Goal: Task Accomplishment & Management: Use online tool/utility

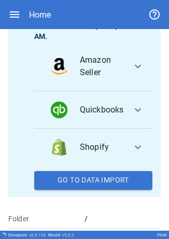
scroll to position [226, 0]
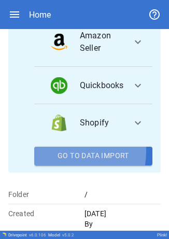
click at [63, 166] on button "Go To Data Import" at bounding box center [93, 156] width 118 height 19
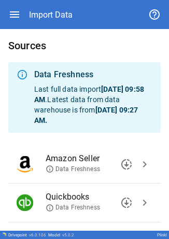
scroll to position [89, 0]
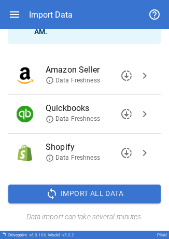
click at [139, 75] on span "chevron_right" at bounding box center [145, 76] width 12 height 12
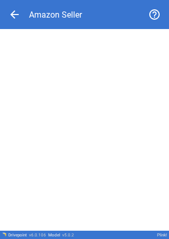
scroll to position [0, 0]
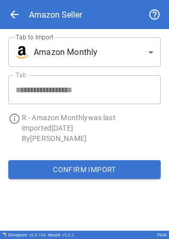
click at [86, 153] on div "Confirm Import" at bounding box center [84, 169] width 169 height 35
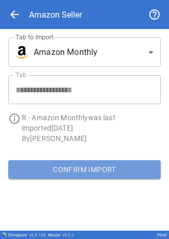
click at [86, 164] on button "Confirm Import" at bounding box center [84, 169] width 153 height 19
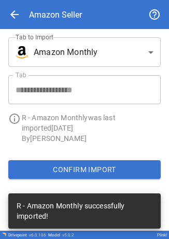
click at [143, 47] on body "**********" at bounding box center [84, 119] width 169 height 239
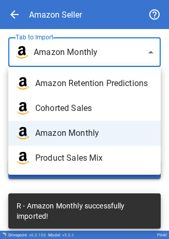
click at [105, 82] on span "Amazon Retention Predictions" at bounding box center [93, 83] width 117 height 12
type input "**********"
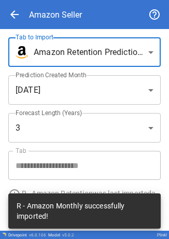
scroll to position [32, 0]
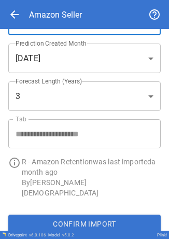
click at [97, 215] on button "Confirm Import" at bounding box center [84, 224] width 153 height 19
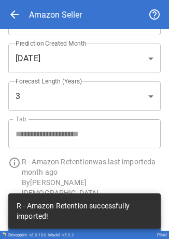
scroll to position [0, 0]
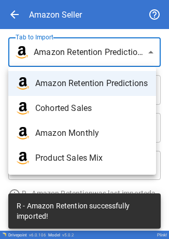
click at [84, 63] on body "**********" at bounding box center [84, 119] width 169 height 239
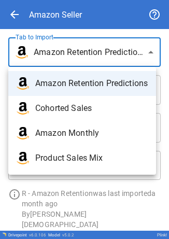
click at [117, 29] on div at bounding box center [84, 119] width 169 height 239
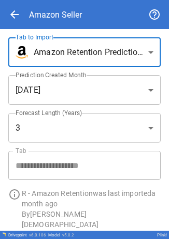
click at [126, 50] on body "**********" at bounding box center [84, 119] width 169 height 239
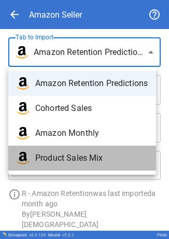
click at [79, 155] on span "Product Sales Mix" at bounding box center [91, 158] width 113 height 12
type input "**********"
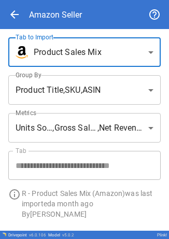
scroll to position [32, 0]
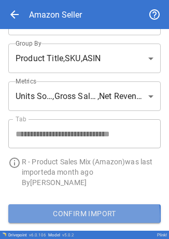
click at [84, 216] on button "Confirm Import" at bounding box center [84, 213] width 153 height 19
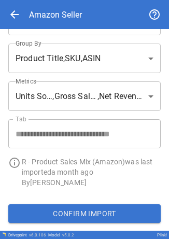
click at [19, 216] on button "Confirm Import" at bounding box center [84, 213] width 153 height 19
click at [19, 17] on span "arrow_back" at bounding box center [14, 14] width 12 height 12
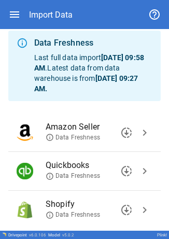
scroll to position [89, 0]
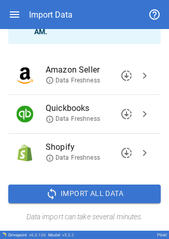
click at [139, 149] on span "chevron_right" at bounding box center [145, 153] width 12 height 12
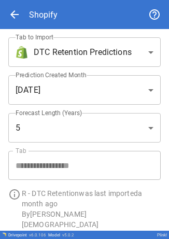
click at [123, 53] on body "**********" at bounding box center [84, 119] width 169 height 239
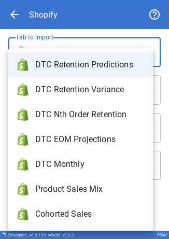
click at [56, 159] on span "DTC Monthly" at bounding box center [89, 164] width 109 height 12
type input "**********"
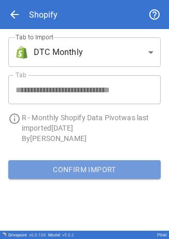
click at [58, 162] on button "Confirm Import" at bounding box center [84, 169] width 153 height 19
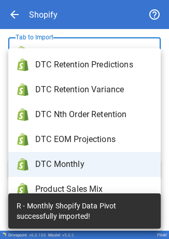
click at [126, 53] on body "**********" at bounding box center [84, 119] width 169 height 239
click at [132, 61] on span "DTC Retention Predictions" at bounding box center [93, 65] width 117 height 12
type input "**********"
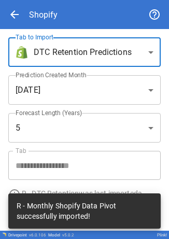
scroll to position [32, 0]
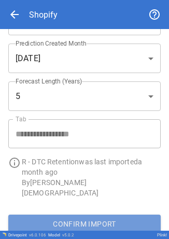
click at [87, 215] on button "Confirm Import" at bounding box center [84, 224] width 153 height 19
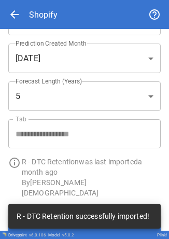
scroll to position [0, 0]
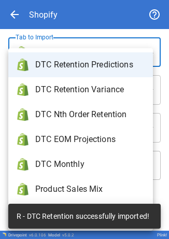
click at [91, 62] on body "**********" at bounding box center [84, 119] width 169 height 239
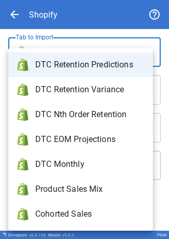
click at [95, 190] on span "Product Sales Mix" at bounding box center [89, 189] width 109 height 12
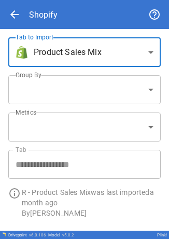
type input "**********"
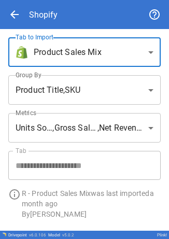
scroll to position [32, 0]
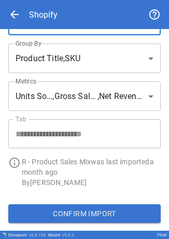
click at [38, 206] on button "Confirm Import" at bounding box center [84, 213] width 153 height 19
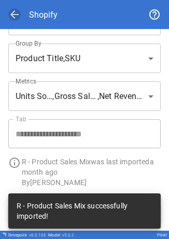
click at [17, 14] on span "arrow_back" at bounding box center [14, 14] width 12 height 12
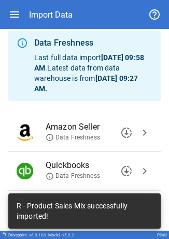
scroll to position [89, 0]
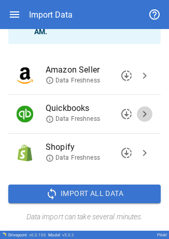
click at [139, 111] on span "chevron_right" at bounding box center [145, 114] width 12 height 12
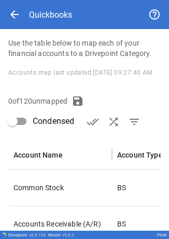
scroll to position [181, 0]
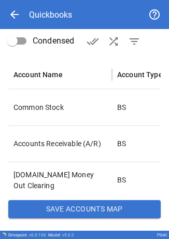
click at [63, 213] on button "Save Accounts Map" at bounding box center [84, 209] width 153 height 19
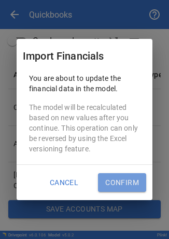
click at [126, 181] on button "Confirm" at bounding box center [122, 182] width 48 height 19
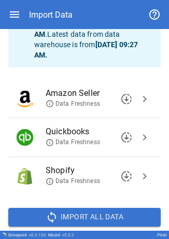
scroll to position [89, 0]
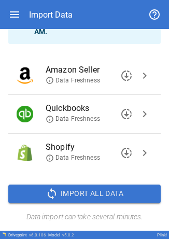
click at [12, 13] on icon "button" at bounding box center [14, 14] width 12 height 12
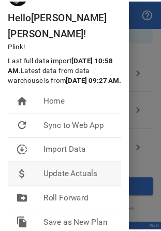
scroll to position [53, 0]
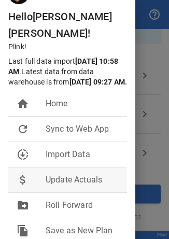
click at [71, 193] on li "drive_file_move Roll Forward" at bounding box center [67, 205] width 119 height 25
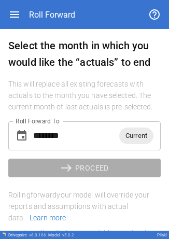
click at [123, 142] on div "Current" at bounding box center [136, 136] width 34 height 17
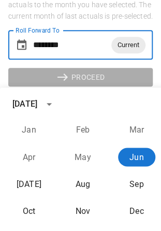
scroll to position [91, 0]
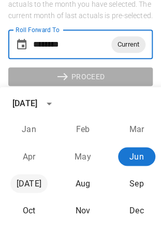
click at [38, 180] on button "Jul" at bounding box center [28, 183] width 37 height 19
type input "********"
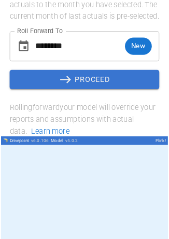
scroll to position [0, 0]
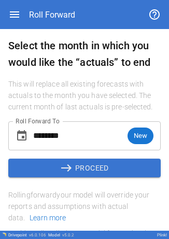
click at [72, 168] on button "east PROCEED" at bounding box center [84, 168] width 153 height 19
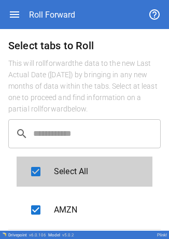
scroll to position [131, 0]
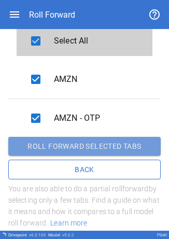
click at [95, 146] on button "Roll forward selected tabs" at bounding box center [84, 146] width 153 height 19
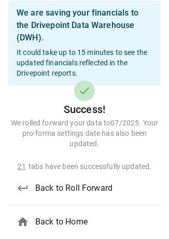
scroll to position [54, 0]
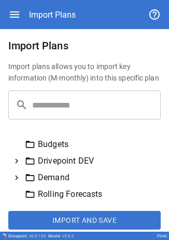
click at [20, 177] on icon at bounding box center [16, 177] width 9 height 9
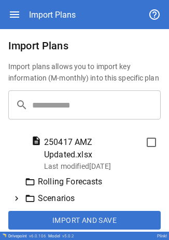
scroll to position [54, 0]
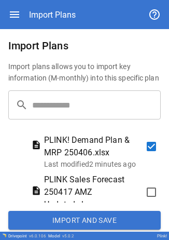
click at [66, 221] on button "Import and Save" at bounding box center [84, 220] width 153 height 19
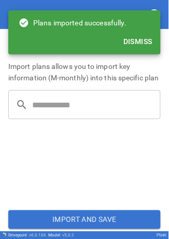
scroll to position [0, 0]
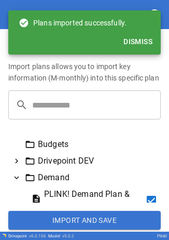
click at [64, 213] on button "Import and Save" at bounding box center [84, 220] width 153 height 19
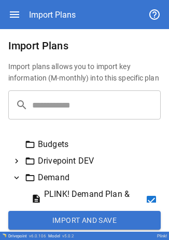
click at [79, 218] on button "Import and Save" at bounding box center [84, 220] width 153 height 19
click at [61, 217] on button "Import and Save" at bounding box center [84, 220] width 153 height 19
